Goal: Browse casually: Explore the website without a specific task or goal

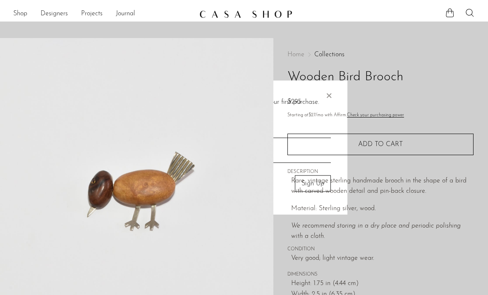
click at [16, 10] on div at bounding box center [244, 147] width 488 height 295
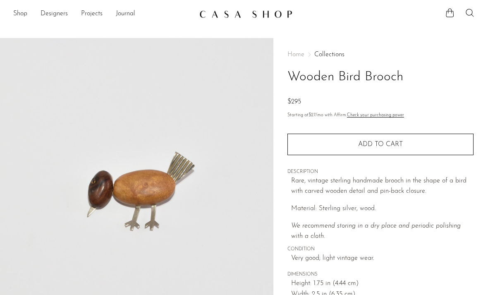
click at [18, 16] on link "Shop" at bounding box center [20, 14] width 14 height 11
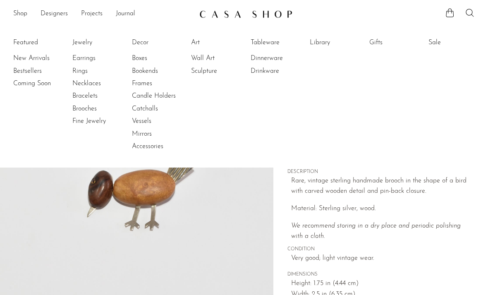
click at [31, 58] on link "New Arrivals" at bounding box center [44, 58] width 62 height 9
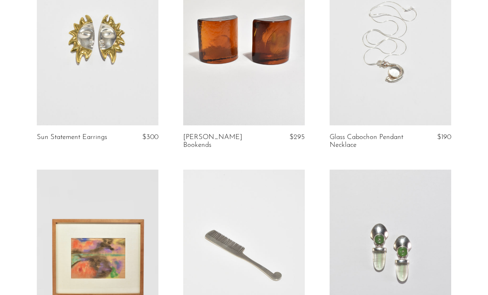
scroll to position [759, 0]
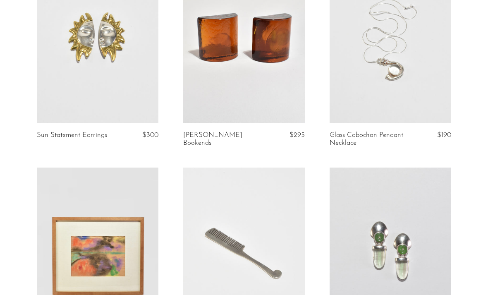
click at [418, 75] on link at bounding box center [391, 38] width 122 height 170
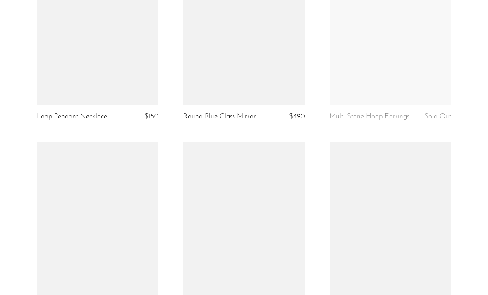
scroll to position [1805, 0]
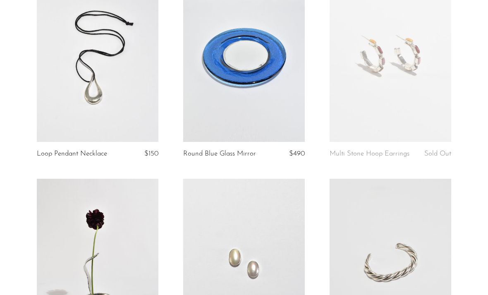
click at [416, 91] on link at bounding box center [391, 57] width 122 height 170
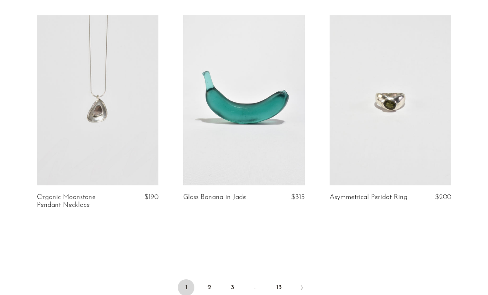
scroll to position [2412, 0]
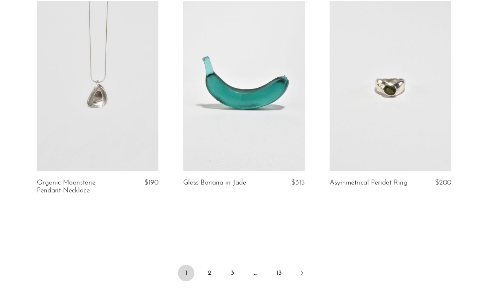
click at [305, 270] on icon "Next" at bounding box center [302, 273] width 7 height 7
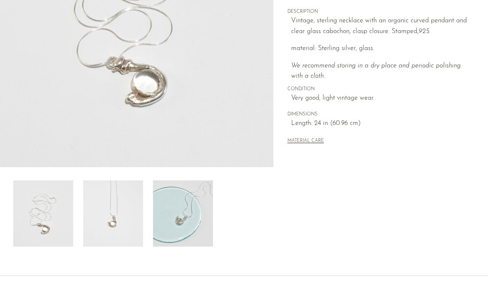
scroll to position [181, 0]
click at [177, 216] on img at bounding box center [183, 213] width 60 height 66
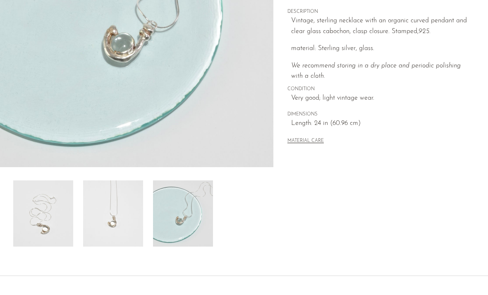
click at [118, 205] on img at bounding box center [113, 213] width 60 height 66
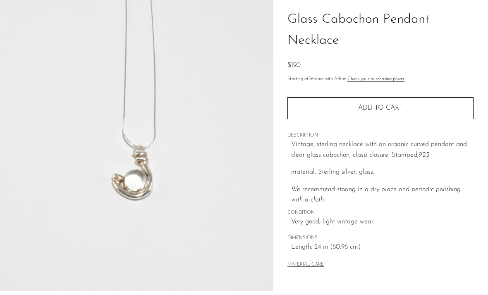
scroll to position [36, 0]
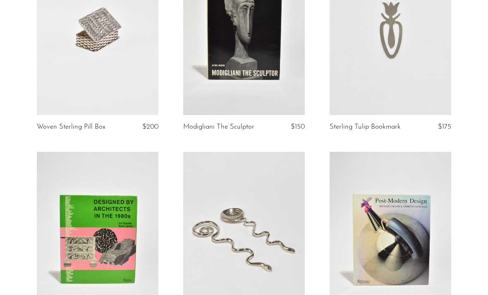
scroll to position [131, 0]
click at [82, 90] on link at bounding box center [98, 30] width 122 height 170
